Goal: Task Accomplishment & Management: Use online tool/utility

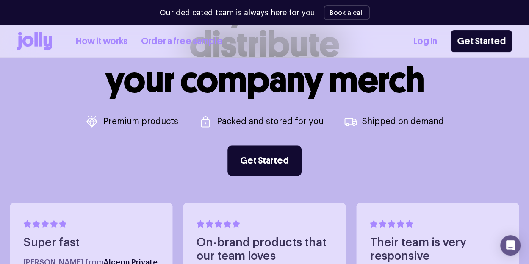
scroll to position [326, 0]
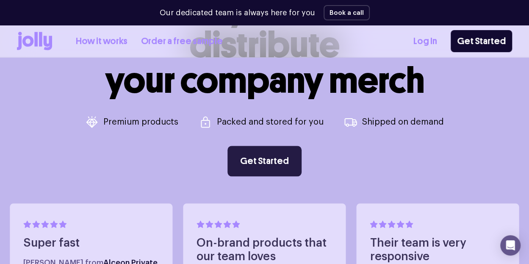
click at [261, 154] on link "Get Started" at bounding box center [264, 161] width 74 height 30
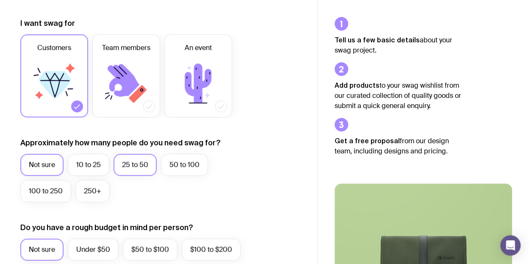
click at [138, 169] on label "25 to 50" at bounding box center [134, 165] width 43 height 22
click at [0, 0] on input "25 to 50" at bounding box center [0, 0] width 0 height 0
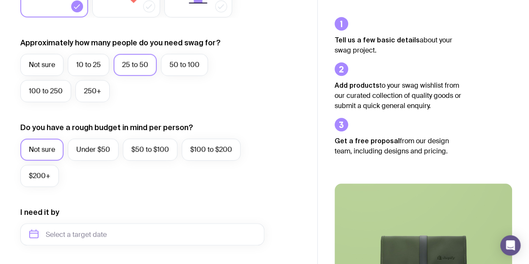
scroll to position [218, 0]
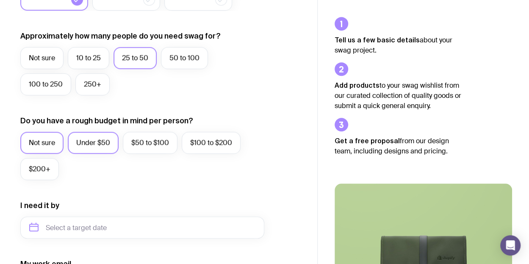
click at [104, 140] on label "Under $50" at bounding box center [93, 143] width 51 height 22
click at [0, 0] on input "Under $50" at bounding box center [0, 0] width 0 height 0
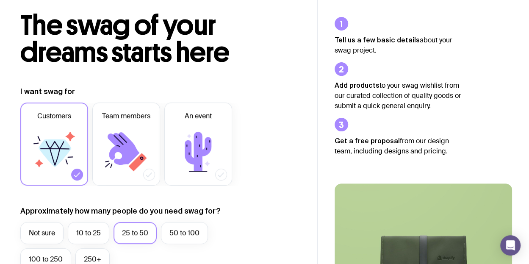
scroll to position [0, 0]
